Goal: Task Accomplishment & Management: Manage account settings

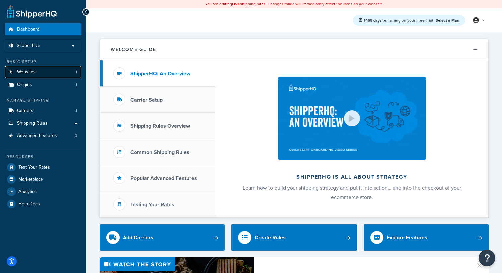
click at [45, 76] on link "Websites 1" at bounding box center [43, 72] width 76 height 12
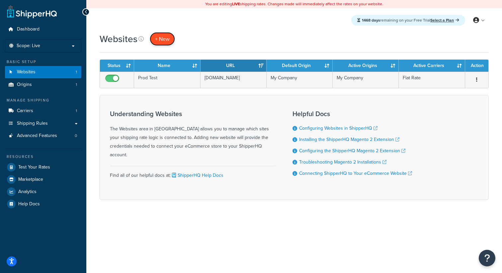
click at [164, 40] on span "+ New" at bounding box center [162, 39] width 15 height 8
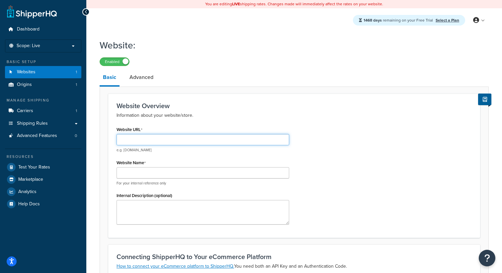
click at [162, 137] on input "Website URL" at bounding box center [203, 139] width 173 height 11
type input "asaas"
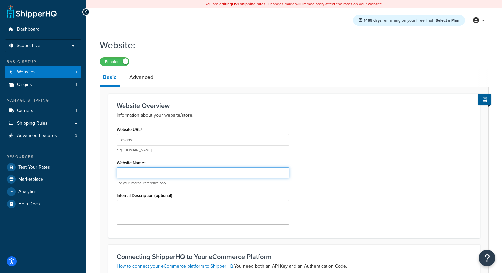
click at [198, 169] on input "Website Name" at bounding box center [203, 172] width 173 height 11
type input "sasa"
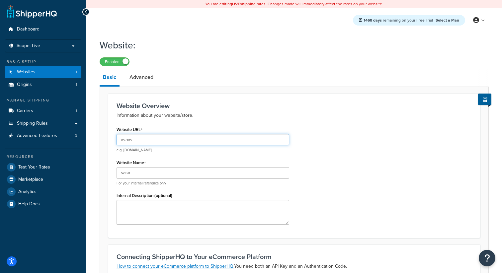
click at [121, 142] on input "asaas" at bounding box center [203, 139] width 173 height 11
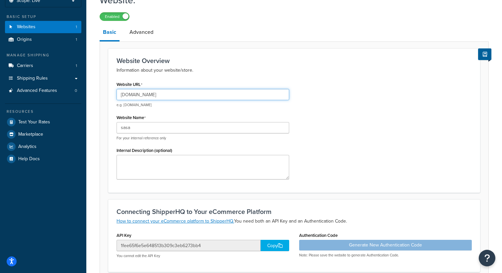
scroll to position [185, 0]
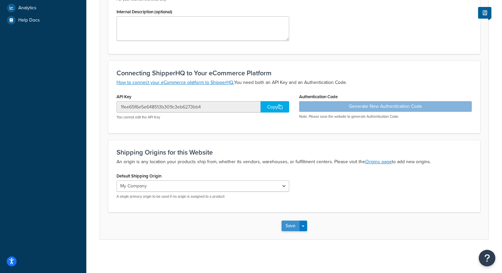
type input "[DOMAIN_NAME]"
click at [285, 227] on button "Save" at bounding box center [291, 226] width 18 height 11
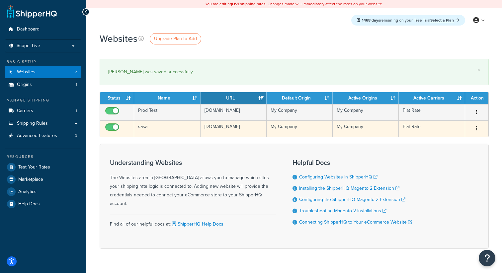
click at [477, 128] on icon "button" at bounding box center [476, 128] width 1 height 5
click at [447, 158] on link "Delete" at bounding box center [450, 156] width 52 height 14
